Goal: Information Seeking & Learning: Find specific fact

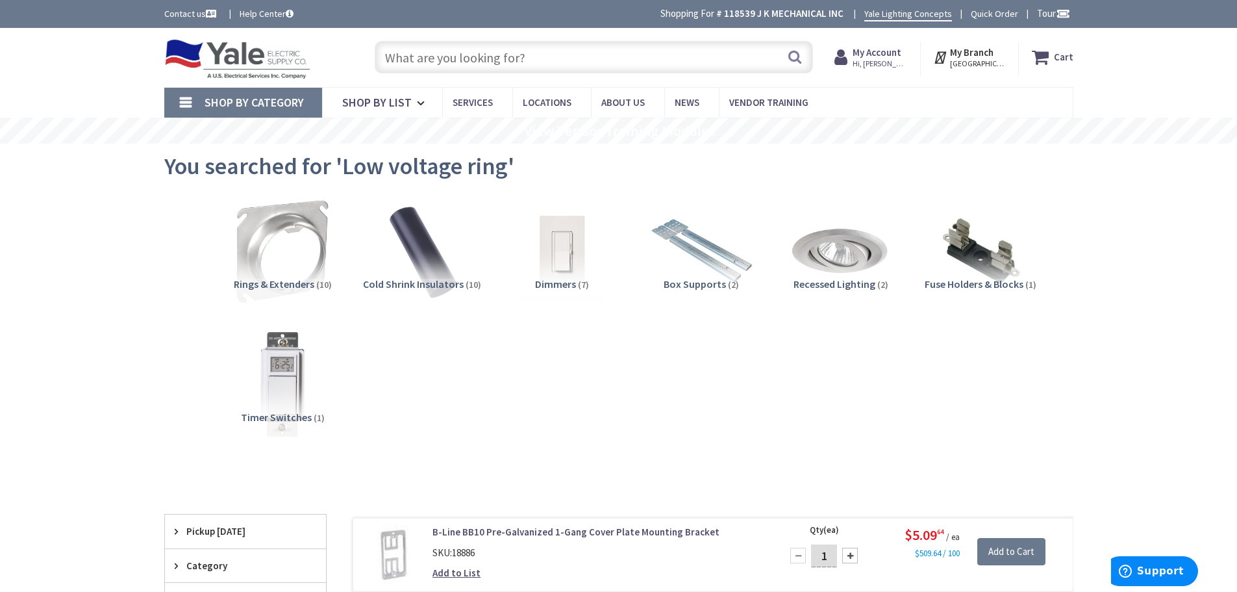
click at [560, 56] on input "text" at bounding box center [594, 57] width 438 height 32
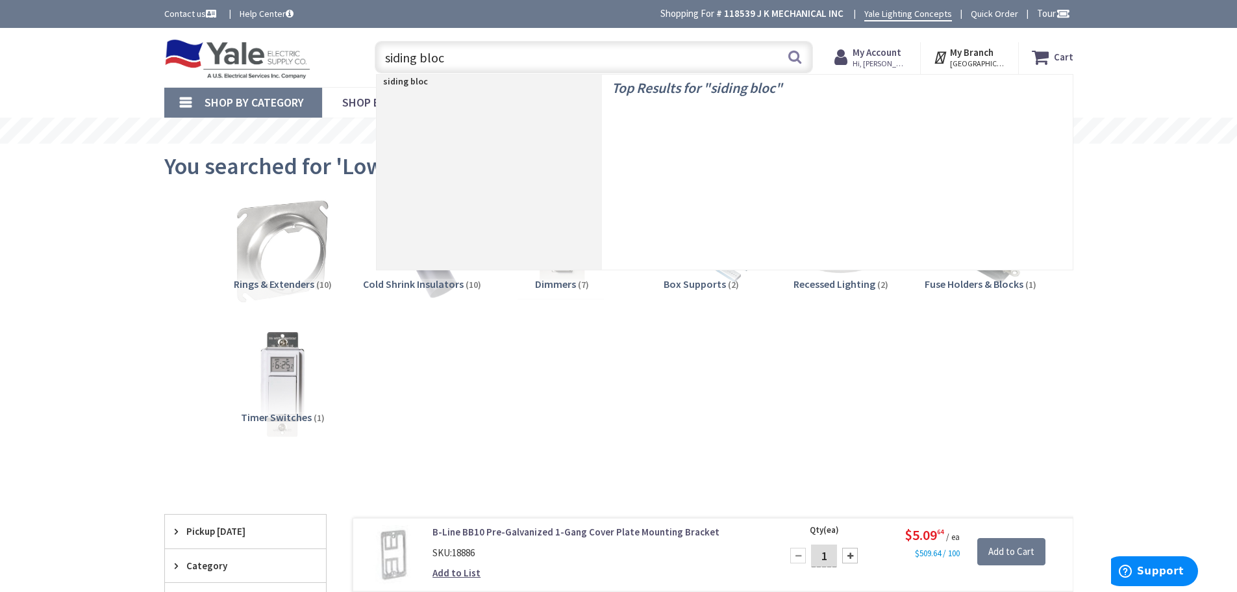
type input "siding block"
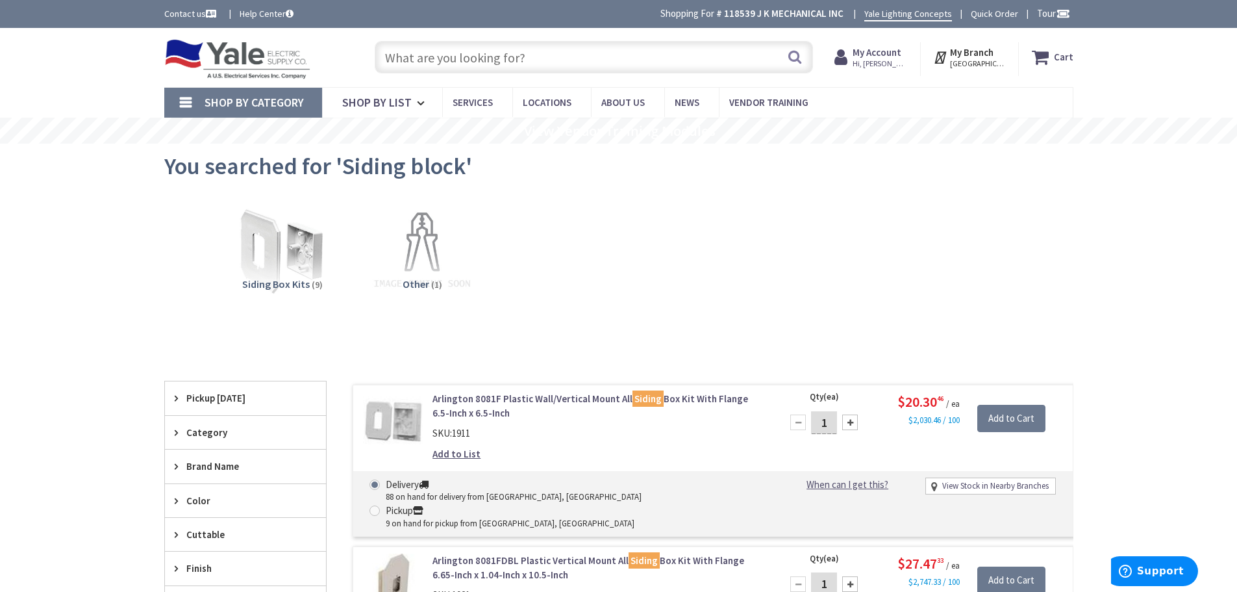
click at [592, 55] on input "text" at bounding box center [594, 57] width 438 height 32
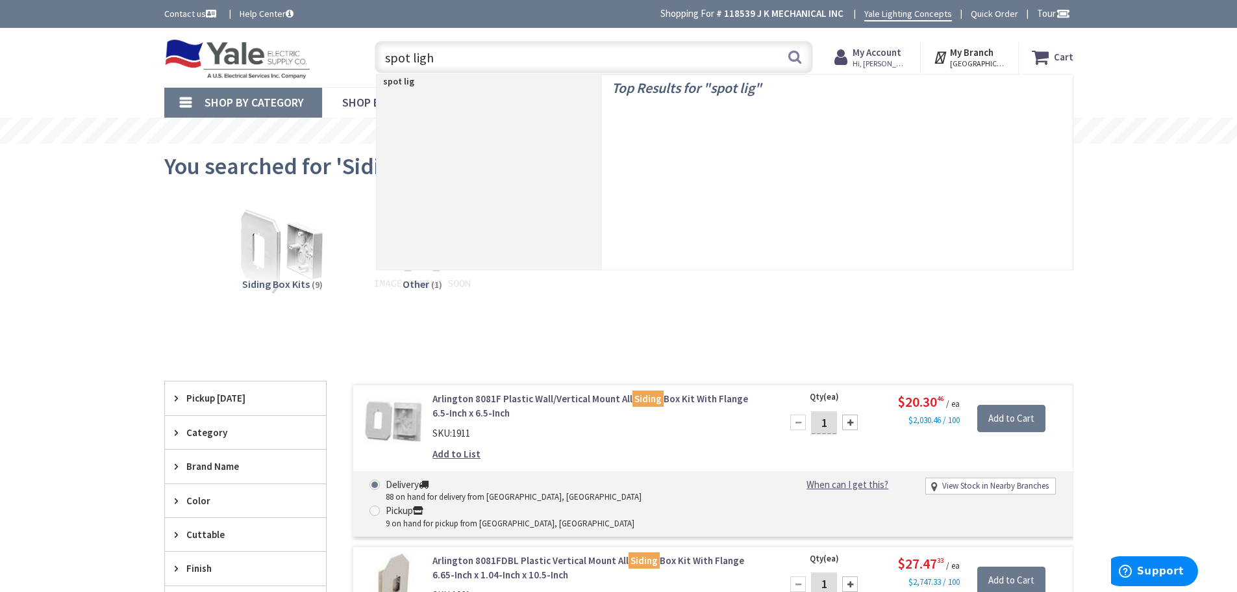
type input "spot light"
